Goal: Information Seeking & Learning: Find specific fact

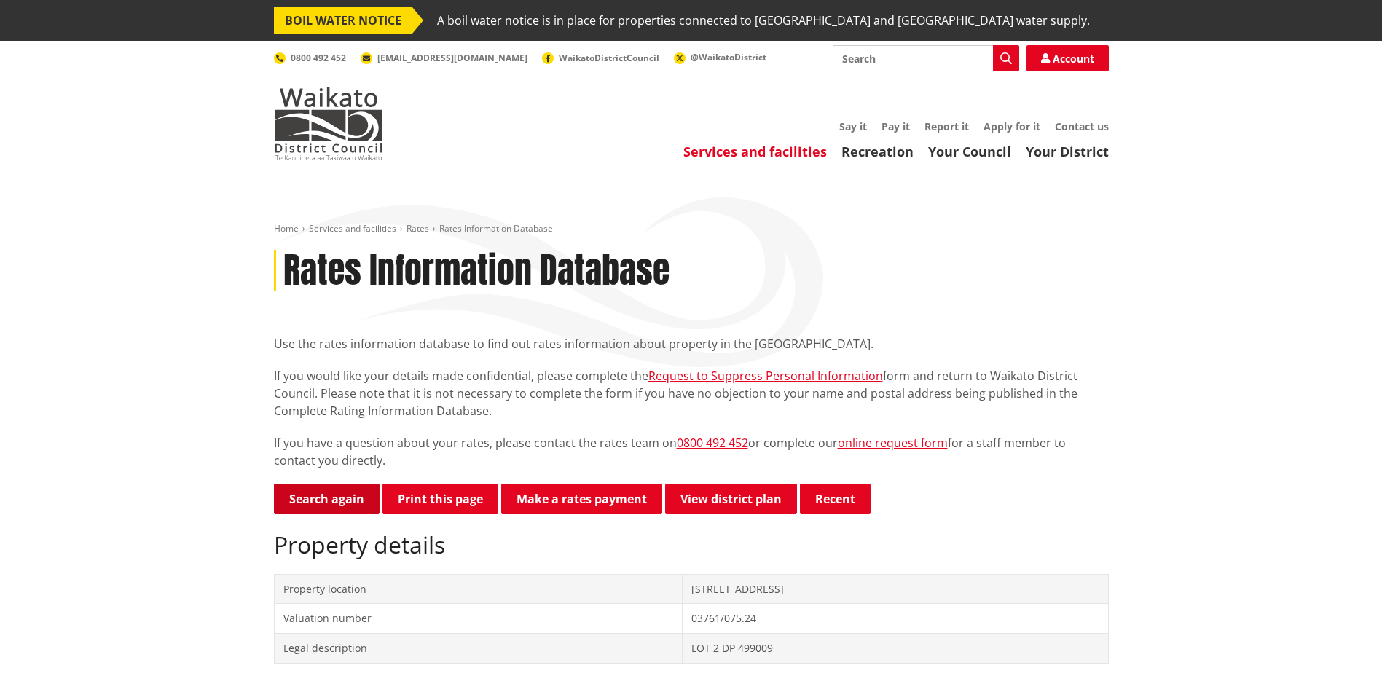
click at [342, 486] on link "Search again" at bounding box center [327, 499] width 106 height 31
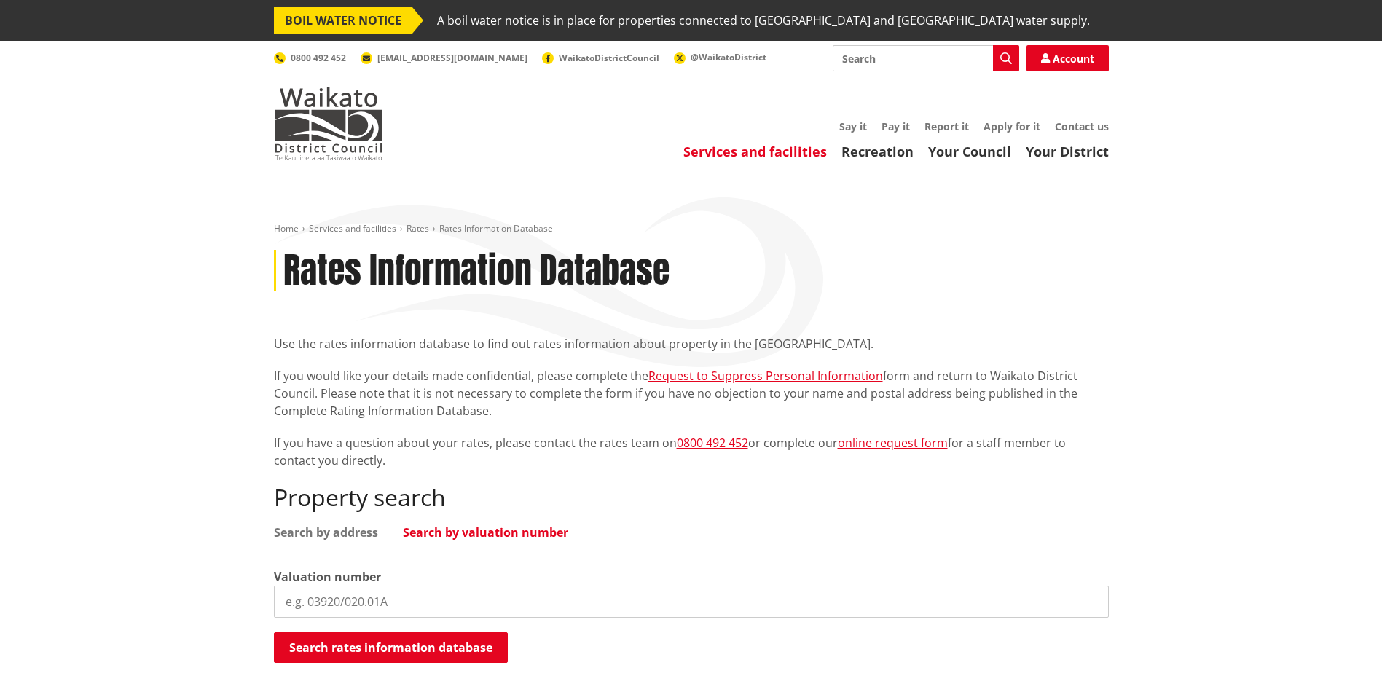
click at [419, 604] on input "search" at bounding box center [691, 602] width 835 height 32
type input "03920/202.00"
click at [428, 640] on button "Search rates information database" at bounding box center [391, 647] width 234 height 31
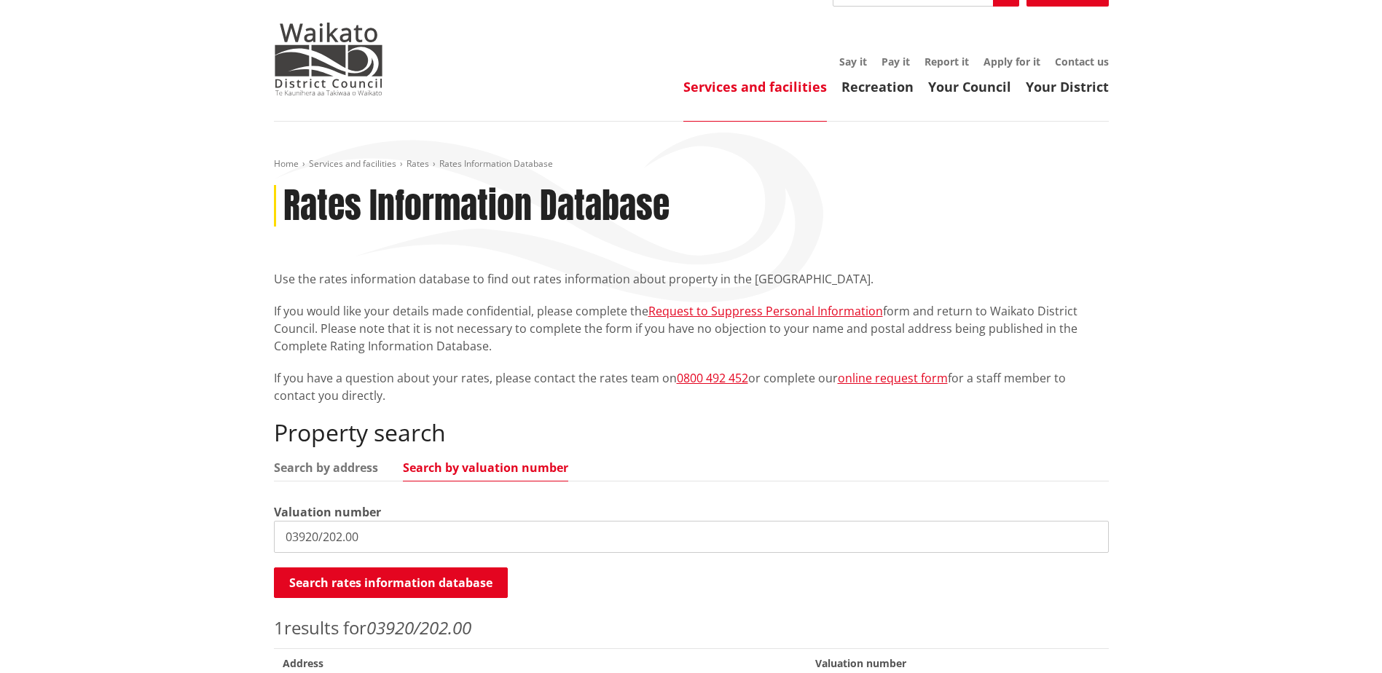
scroll to position [146, 0]
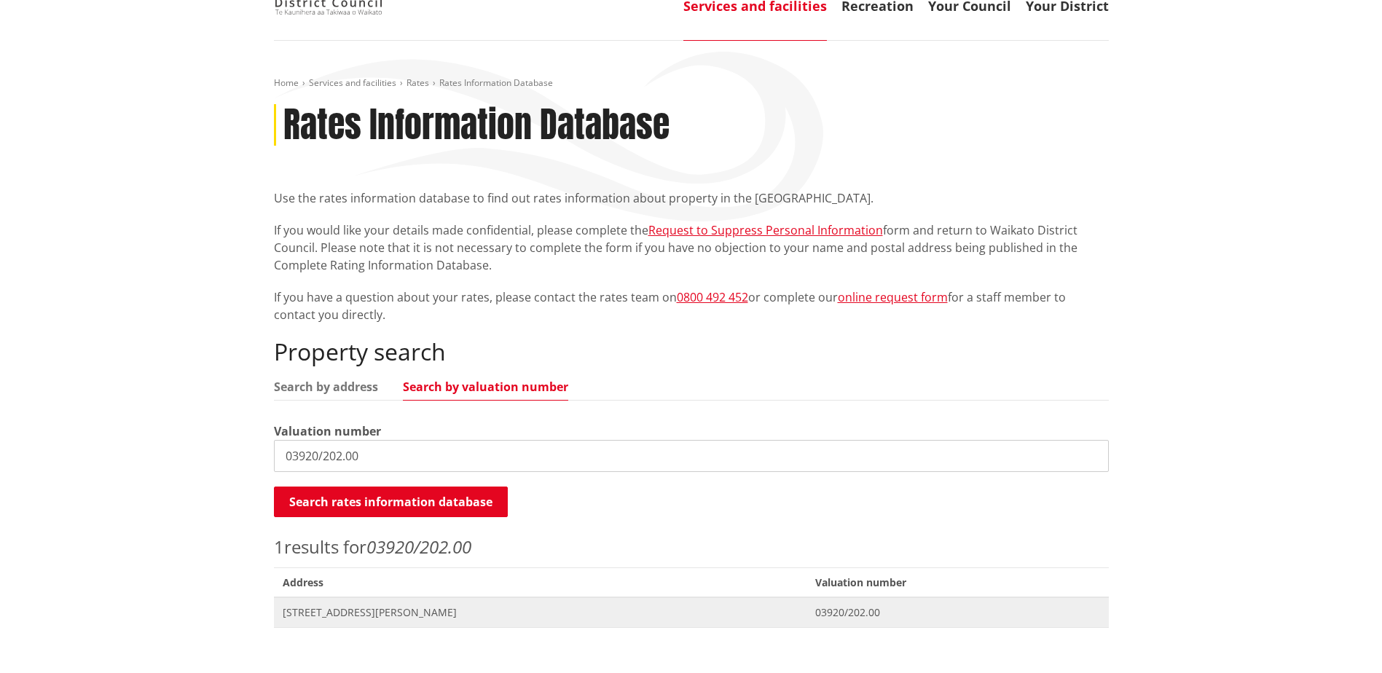
click at [391, 607] on span "[STREET_ADDRESS][PERSON_NAME]" at bounding box center [541, 612] width 516 height 15
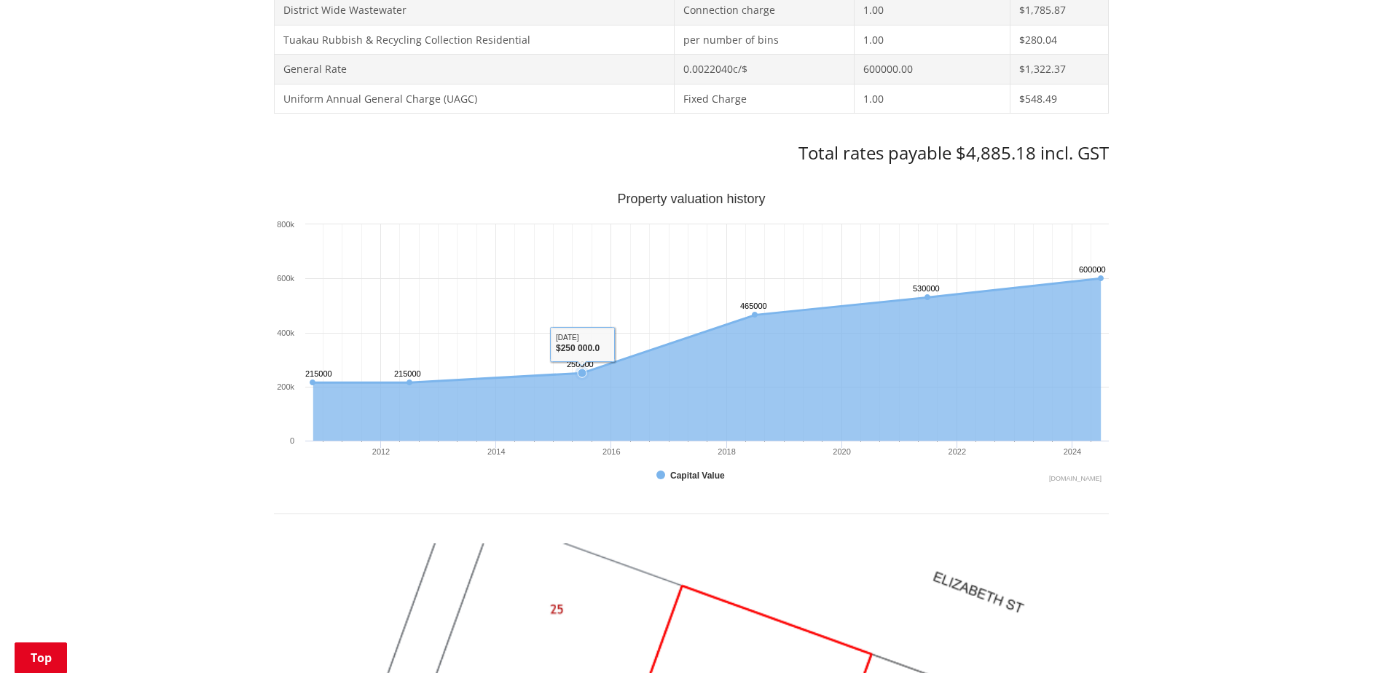
scroll to position [801, 0]
